Goal: Task Accomplishment & Management: Manage account settings

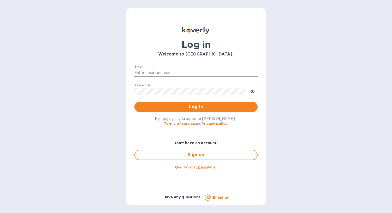
click at [164, 73] on input "Email" at bounding box center [195, 73] width 123 height 8
type input "volumerateliquors519@gmail.com"
click at [134, 102] on button "Log in" at bounding box center [195, 107] width 123 height 10
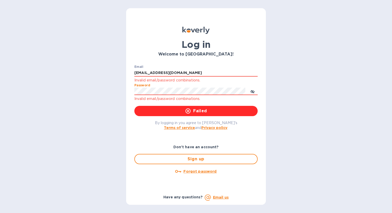
click at [124, 91] on div "Log in Welcome to Koverly! Email volumerateliquors519@gmail.com Invalid email/p…" at bounding box center [196, 106] width 392 height 213
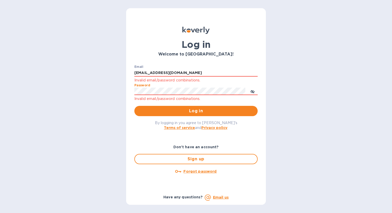
click at [134, 106] on button "Log in" at bounding box center [195, 111] width 123 height 10
click at [201, 171] on u "Forgot password" at bounding box center [199, 171] width 33 height 4
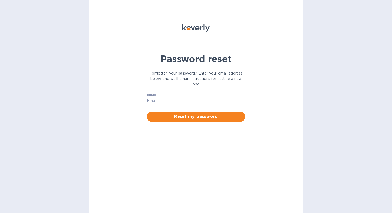
click at [165, 92] on div "Email ​ Reset my password" at bounding box center [196, 107] width 104 height 35
drag, startPoint x: 170, startPoint y: 101, endPoint x: 172, endPoint y: 102, distance: 2.7
click at [170, 102] on input "Email" at bounding box center [196, 101] width 98 height 8
type input "volumerateliquors519@gmail.com"
click at [188, 120] on button "Reset my password" at bounding box center [196, 116] width 98 height 10
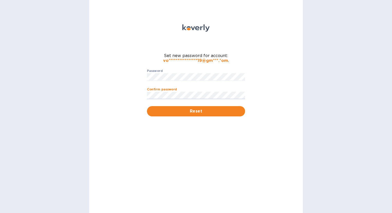
click at [147, 106] on button "Reset" at bounding box center [196, 111] width 98 height 10
click at [122, 79] on div "**********" at bounding box center [196, 106] width 214 height 213
click at [147, 106] on button "Reset" at bounding box center [196, 111] width 98 height 10
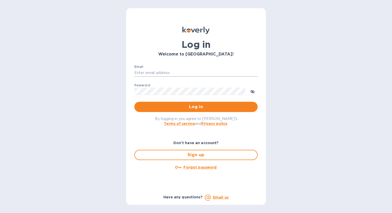
click at [137, 69] on input "Email" at bounding box center [195, 73] width 123 height 8
type input "volumerateliquors519@gmail.com"
click at [134, 102] on button "Log in" at bounding box center [195, 107] width 123 height 10
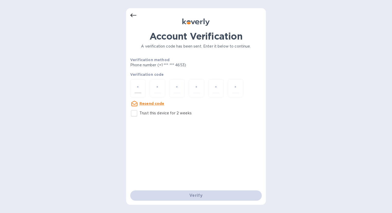
click at [135, 88] on input "number" at bounding box center [138, 88] width 7 height 10
type input "9"
type input "3"
type input "0"
type input "7"
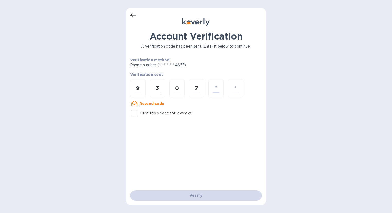
type input "3"
type input "0"
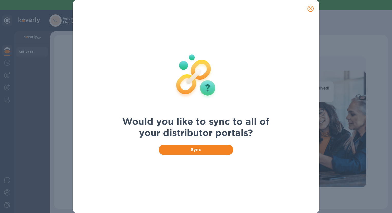
click at [313, 9] on icon "close" at bounding box center [310, 8] width 5 height 5
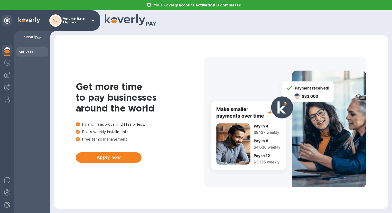
drag, startPoint x: 7, startPoint y: 52, endPoint x: 52, endPoint y: 50, distance: 45.3
click at [7, 51] on img at bounding box center [7, 50] width 6 height 6
click at [147, 23] on icon at bounding box center [151, 24] width 11 height 4
click at [27, 35] on img at bounding box center [32, 37] width 17 height 4
click at [74, 20] on p "Volume Rate Liquors" at bounding box center [76, 20] width 26 height 7
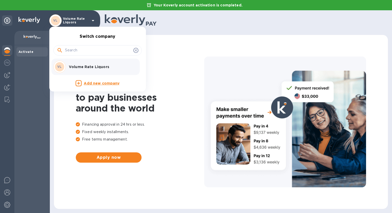
click at [6, 52] on div at bounding box center [196, 106] width 392 height 213
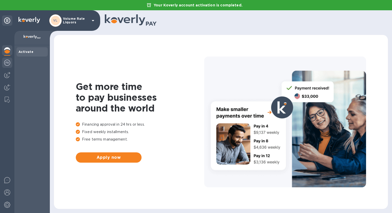
click at [10, 66] on div at bounding box center [7, 63] width 10 height 11
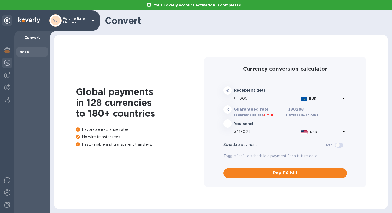
type input "1,180.29"
click at [4, 72] on img at bounding box center [7, 75] width 6 height 6
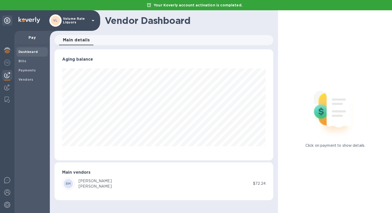
scroll to position [111, 219]
click at [23, 63] on b "Bills" at bounding box center [22, 61] width 8 height 4
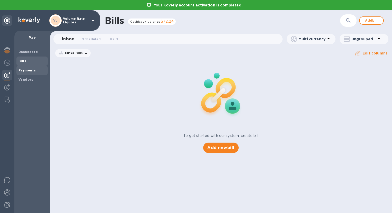
click at [27, 70] on b "Payments" at bounding box center [26, 70] width 17 height 4
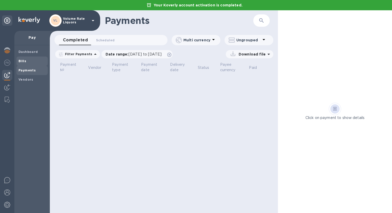
click at [27, 61] on span "Bills" at bounding box center [31, 61] width 27 height 5
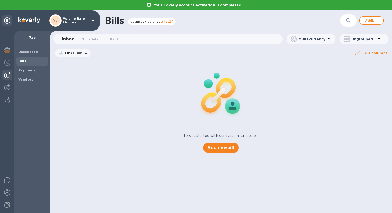
click at [145, 20] on span "Cashback balance" at bounding box center [145, 22] width 31 height 4
click at [155, 22] on span "Cashback balance" at bounding box center [145, 22] width 31 height 4
click at [366, 21] on span "Add bill" at bounding box center [371, 20] width 15 height 6
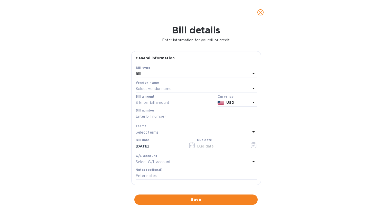
click at [166, 87] on p "Select vendor name" at bounding box center [154, 88] width 36 height 5
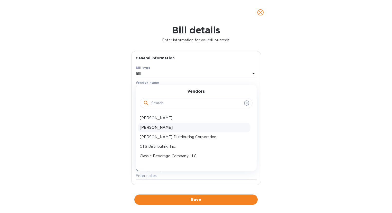
click at [167, 128] on p "[PERSON_NAME]" at bounding box center [194, 127] width 109 height 5
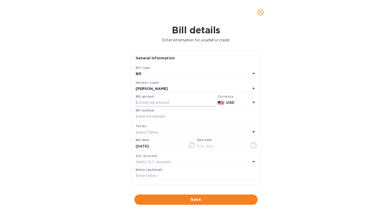
click at [169, 105] on input "text" at bounding box center [176, 103] width 80 height 8
click button "Save" at bounding box center [0, 0] width 0 height 0
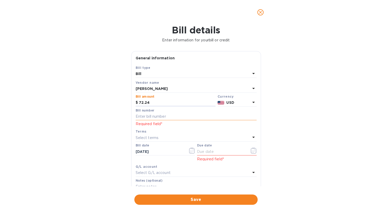
type input "72.24"
drag, startPoint x: 159, startPoint y: 117, endPoint x: 213, endPoint y: 120, distance: 54.0
click at [159, 117] on input "text" at bounding box center [196, 117] width 121 height 8
type input "091225"
click at [196, 137] on div "Select terms" at bounding box center [193, 137] width 115 height 7
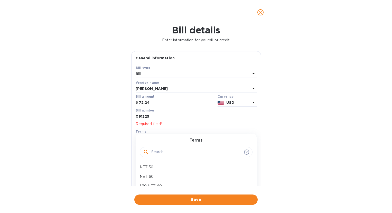
click at [187, 151] on input "text" at bounding box center [196, 152] width 91 height 8
click at [147, 166] on p "NET 30" at bounding box center [194, 166] width 109 height 5
type input "[DATE]"
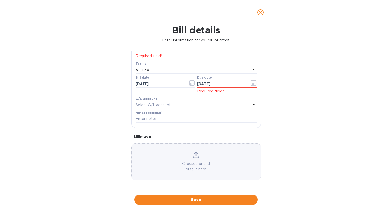
scroll to position [68, 0]
click at [138, 84] on input "[DATE]" at bounding box center [160, 84] width 49 height 8
type input "[DATE]"
drag, startPoint x: 181, startPoint y: 94, endPoint x: 134, endPoint y: 91, distance: 47.1
click at [182, 92] on div "Bill date [DATE]" at bounding box center [166, 85] width 62 height 20
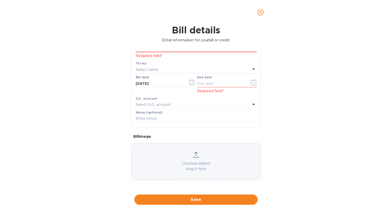
click at [113, 94] on div "Bill details Enter information for your bill or credit General information Save…" at bounding box center [196, 119] width 392 height 188
click at [162, 83] on input "[DATE]" at bounding box center [160, 84] width 49 height 8
click at [190, 83] on icon "button" at bounding box center [192, 82] width 6 height 6
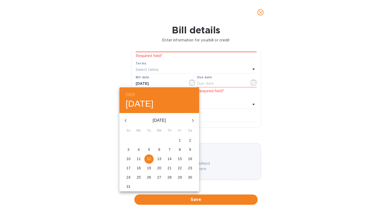
click at [179, 139] on span "1" at bounding box center [179, 140] width 9 height 5
type input "[DATE]"
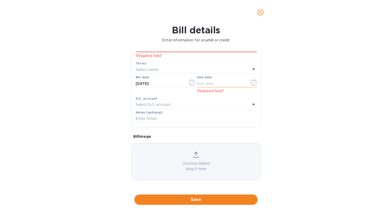
click at [209, 81] on input "text" at bounding box center [221, 84] width 49 height 8
click at [236, 82] on input "text" at bounding box center [221, 84] width 49 height 8
click at [307, 91] on div "Bill details Enter information for your bill or credit General information Save…" at bounding box center [196, 119] width 392 height 188
click at [254, 83] on icon "button" at bounding box center [254, 82] width 6 height 6
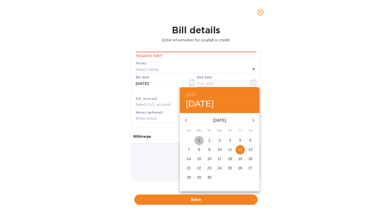
click at [200, 142] on p "1" at bounding box center [199, 140] width 2 height 5
type input "[DATE]"
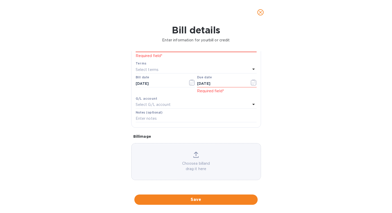
drag, startPoint x: 179, startPoint y: 201, endPoint x: 273, endPoint y: 188, distance: 94.6
click at [180, 201] on span "Save" at bounding box center [195, 200] width 115 height 6
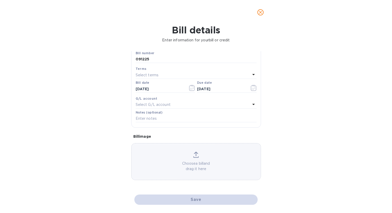
scroll to position [57, 0]
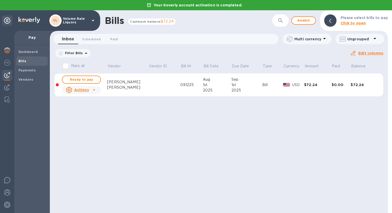
click at [87, 89] on u "Actions" at bounding box center [81, 90] width 15 height 4
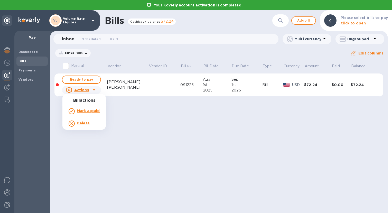
click at [88, 78] on div at bounding box center [196, 106] width 392 height 213
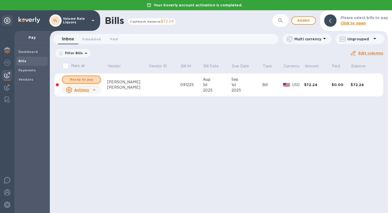
click at [91, 78] on span "Ready to pay" at bounding box center [82, 80] width 30 height 6
checkbox input "true"
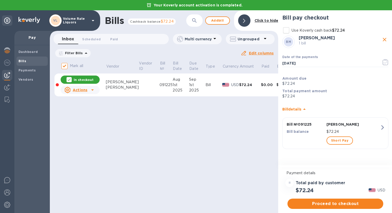
click at [289, 31] on input "Use Koverly cash back $72.24" at bounding box center [286, 30] width 11 height 11
checkbox input "true"
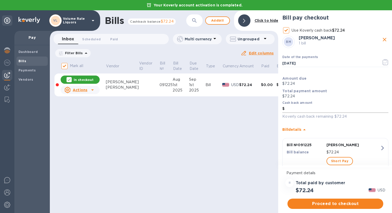
click at [316, 111] on input "text" at bounding box center [337, 109] width 104 height 8
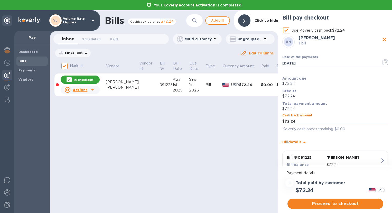
type input "72.24"
click at [257, 151] on div "Bills Cashback balance $72.24 ​ Add [PERSON_NAME] to hide Inbox 0 Scheduled 0 P…" at bounding box center [164, 111] width 228 height 203
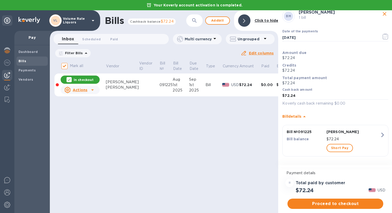
scroll to position [27, 0]
click at [333, 203] on span "Proceed to checkout" at bounding box center [336, 204] width 88 height 6
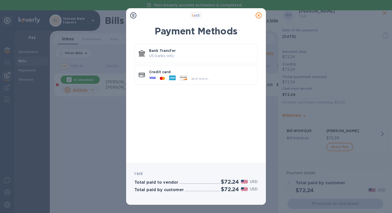
click at [168, 53] on p "US banks only." at bounding box center [201, 55] width 104 height 5
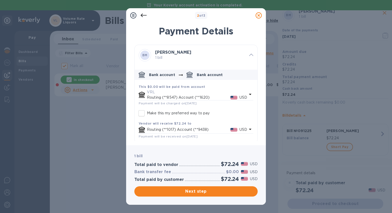
click at [189, 132] on p "Routing (**1017) Account (**9438)" at bounding box center [188, 129] width 83 height 5
click at [152, 122] on b "Vendor will receive $72.24 to" at bounding box center [165, 124] width 53 height 4
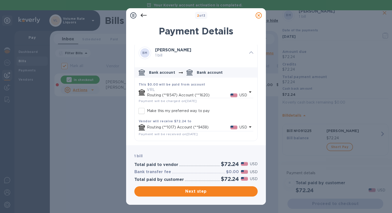
click at [258, 15] on icon at bounding box center [259, 15] width 6 height 6
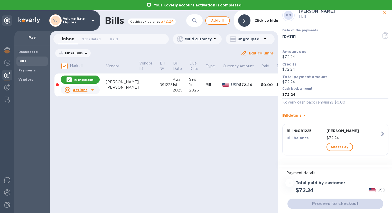
scroll to position [0, 0]
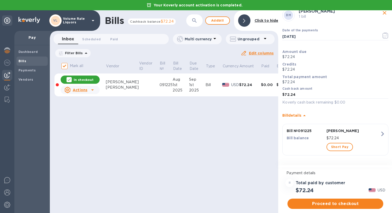
click at [116, 81] on div "[PERSON_NAME]" at bounding box center [122, 81] width 33 height 5
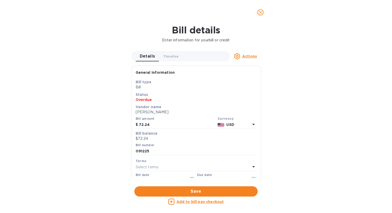
click at [259, 13] on icon "close" at bounding box center [260, 12] width 5 height 5
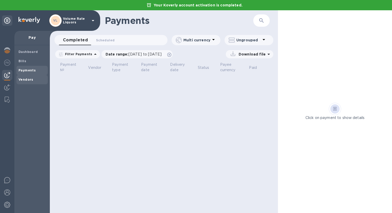
click at [25, 80] on b "Vendors" at bounding box center [25, 80] width 15 height 4
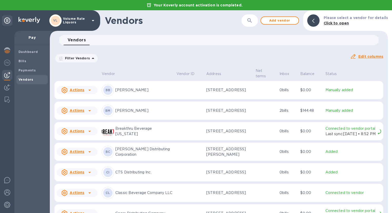
click at [81, 113] on u "Actions" at bounding box center [77, 110] width 15 height 4
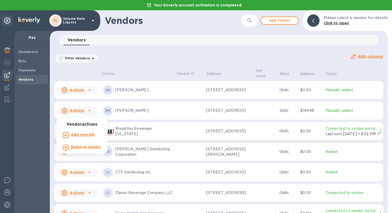
click at [165, 54] on div at bounding box center [196, 106] width 392 height 213
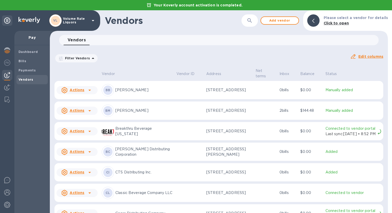
click at [68, 114] on div "Actions" at bounding box center [72, 111] width 23 height 6
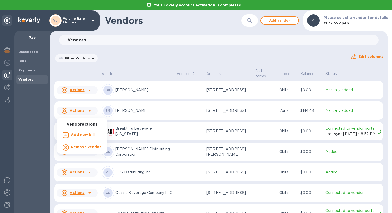
click at [138, 51] on div at bounding box center [196, 106] width 392 height 213
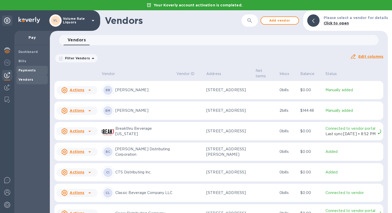
click at [29, 71] on b "Payments" at bounding box center [26, 70] width 17 height 4
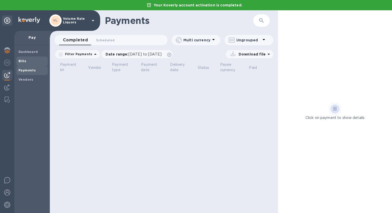
click at [20, 60] on b "Bills" at bounding box center [22, 61] width 8 height 4
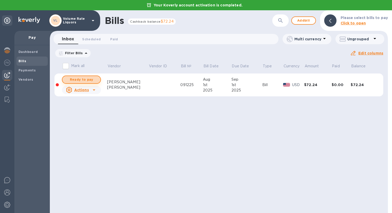
click at [93, 80] on span "Ready to pay" at bounding box center [82, 80] width 30 height 6
checkbox input "true"
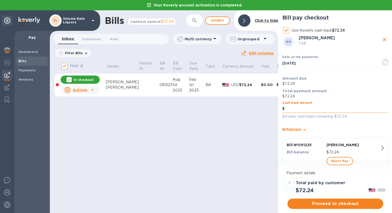
click at [314, 107] on input "text" at bounding box center [337, 109] width 104 height 8
type input "8"
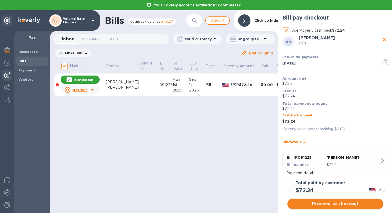
type input "72.24"
click at [334, 203] on span "Proceed to checkout" at bounding box center [336, 204] width 88 height 6
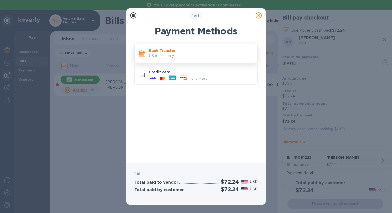
click at [184, 55] on p "US banks only." at bounding box center [201, 55] width 104 height 5
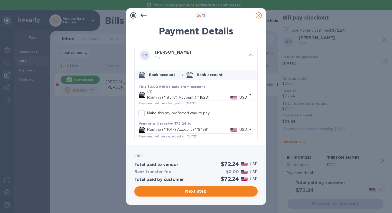
click at [247, 129] on icon "default-method" at bounding box center [250, 129] width 6 height 6
click at [224, 132] on div "Delivery methods" at bounding box center [196, 141] width 102 height 22
click at [199, 131] on h3 "Delivery methods" at bounding box center [196, 132] width 38 height 5
click at [206, 132] on h3 "Delivery methods" at bounding box center [196, 132] width 38 height 5
click at [163, 141] on div "Payment Details BM [PERSON_NAME] 1 bill Bank account Bank account This $0.00 wi…" at bounding box center [196, 83] width 140 height 126
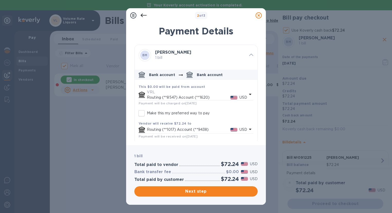
click at [143, 15] on icon at bounding box center [144, 16] width 6 height 4
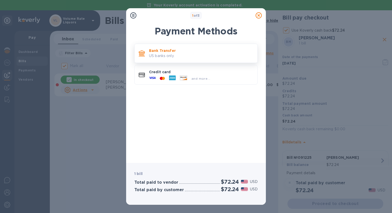
click at [167, 50] on p "Bank Transfer" at bounding box center [201, 50] width 104 height 5
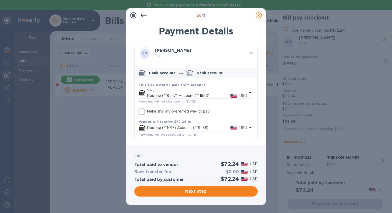
scroll to position [2, 0]
click at [259, 16] on icon at bounding box center [259, 15] width 6 height 6
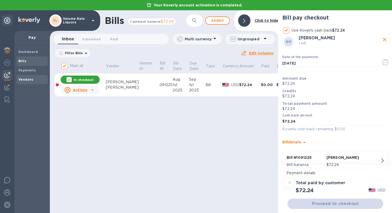
click at [26, 77] on span "Vendors" at bounding box center [25, 79] width 15 height 5
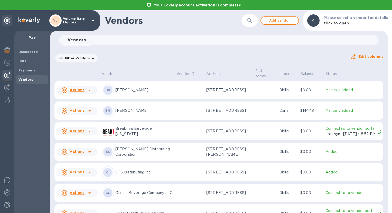
click at [80, 113] on u "Actions" at bounding box center [77, 110] width 15 height 4
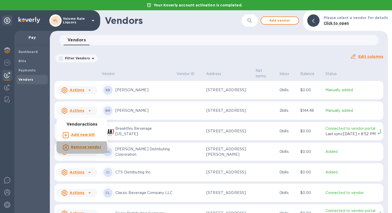
click at [81, 148] on b "Remove vendor" at bounding box center [86, 147] width 30 height 4
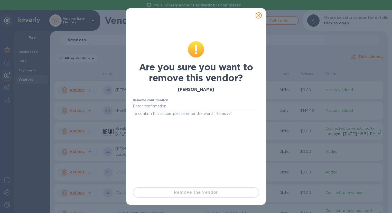
click at [167, 109] on input "text" at bounding box center [196, 107] width 126 height 8
type input "remove"
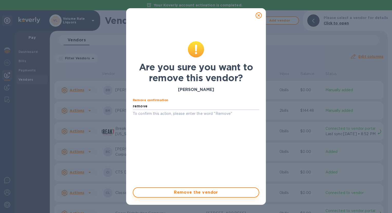
click at [186, 190] on span "Remove the vendor" at bounding box center [195, 192] width 117 height 6
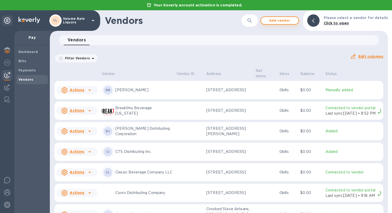
click at [278, 20] on span "Add vendor" at bounding box center [279, 20] width 29 height 6
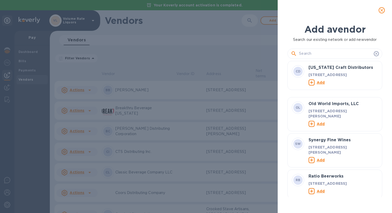
click at [323, 56] on input "text" at bounding box center [335, 54] width 73 height 8
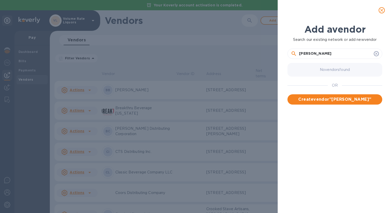
type input "[PERSON_NAME]"
click at [340, 99] on span "Create vendor " [PERSON_NAME] "" at bounding box center [335, 99] width 87 height 6
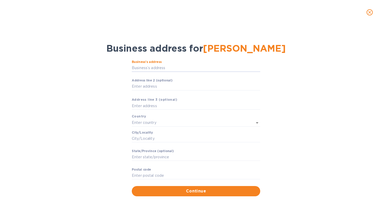
drag, startPoint x: 152, startPoint y: 68, endPoint x: 386, endPoint y: 68, distance: 233.8
click at [152, 68] on input "Business’s аddress" at bounding box center [196, 68] width 128 height 8
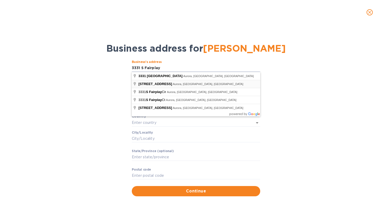
type input "[STREET_ADDRESS]"
type input "[GEOGRAPHIC_DATA]"
type input "Aurora"
type input "[US_STATE]"
type input "80014"
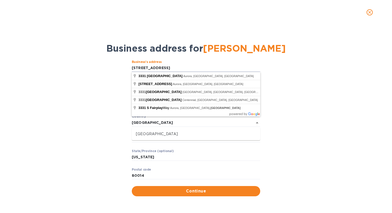
type input "[STREET_ADDRESS]"
type input "CO"
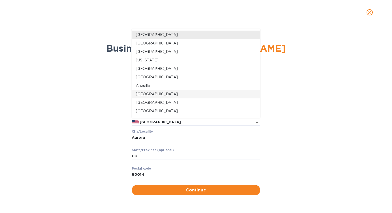
click at [45, 119] on div "Business’s аddress [STREET_ADDRESS] ​ Аddress line 2 (optional) ​ Аddress line …" at bounding box center [196, 127] width 379 height 141
click at [194, 189] on span "Continue" at bounding box center [196, 190] width 120 height 6
